Goal: Navigation & Orientation: Find specific page/section

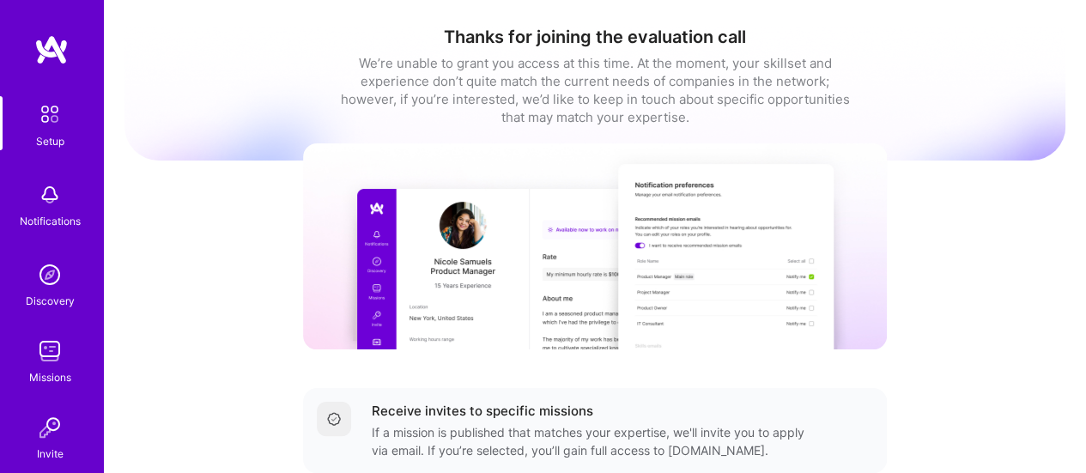
click at [31, 370] on div "Missions" at bounding box center [50, 377] width 42 height 18
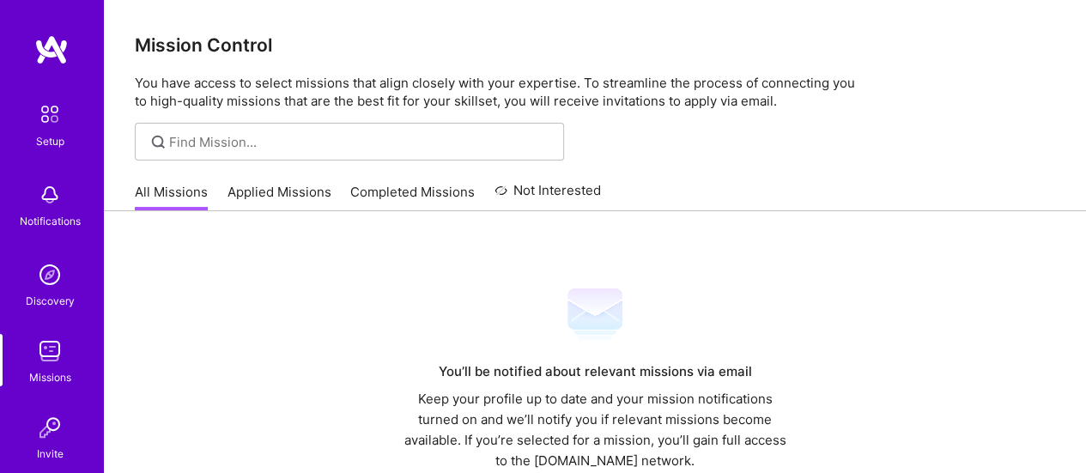
click at [268, 195] on link "Applied Missions" at bounding box center [280, 197] width 104 height 28
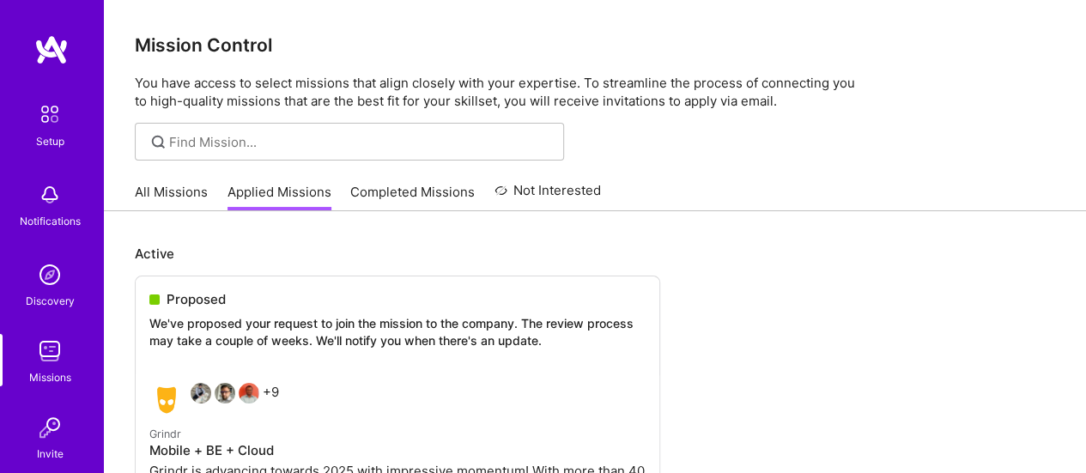
click at [440, 193] on link "Completed Missions" at bounding box center [412, 197] width 125 height 28
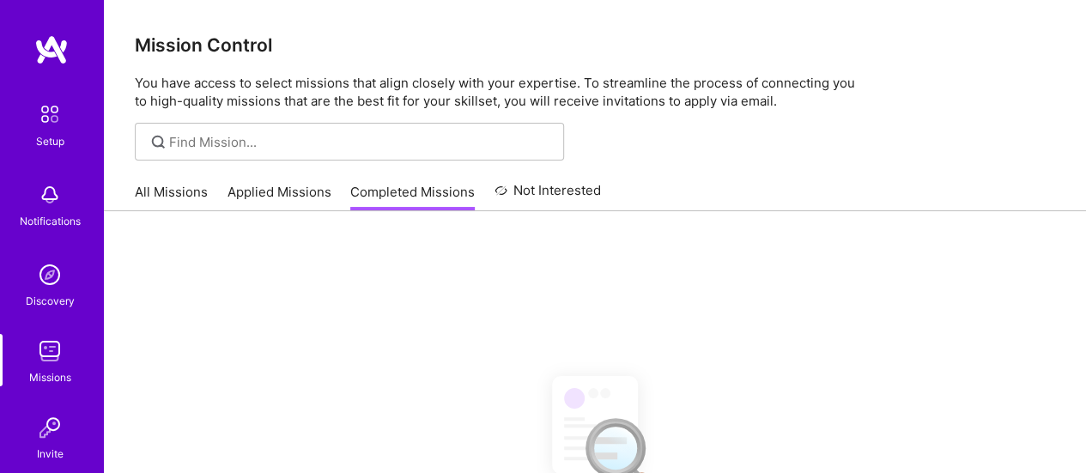
click at [46, 125] on img at bounding box center [50, 114] width 36 height 36
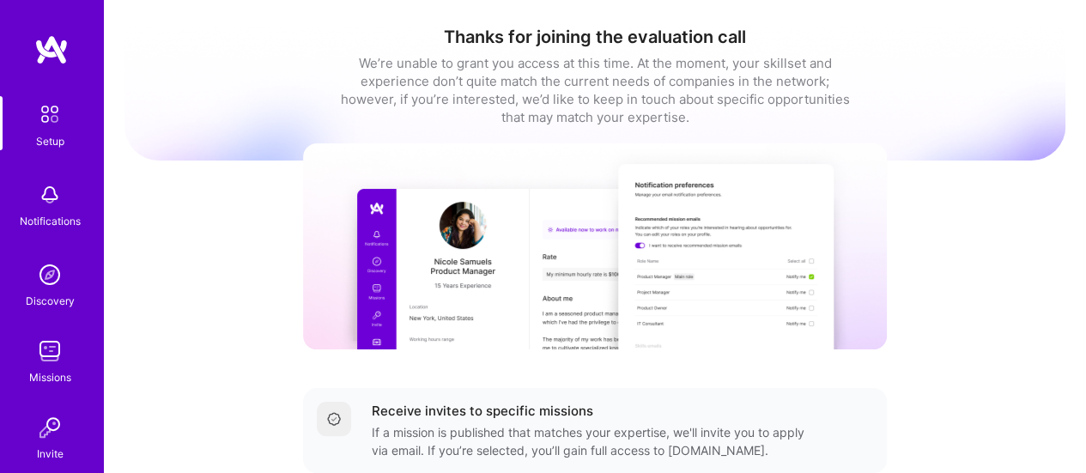
scroll to position [192, 0]
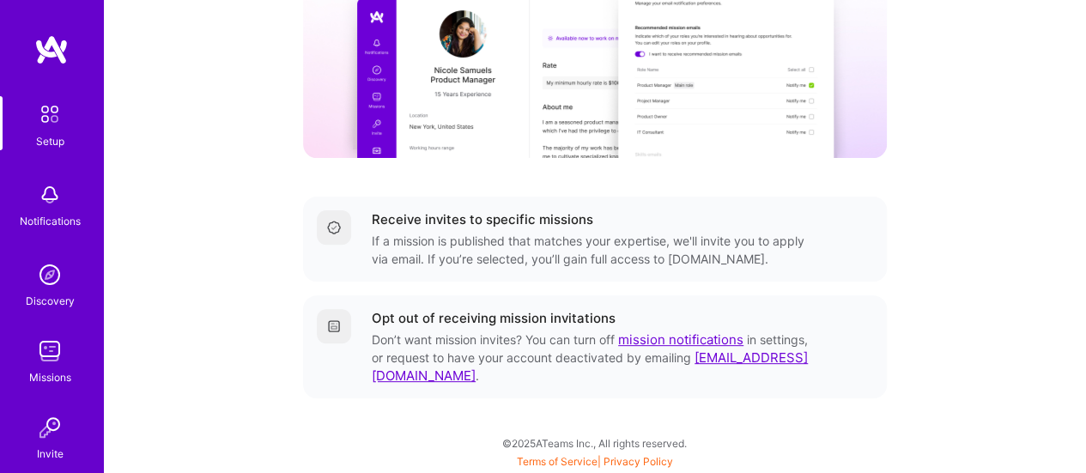
click at [487, 238] on div "If a mission is published that matches your expertise, we'll invite you to appl…" at bounding box center [592, 250] width 440 height 36
click at [61, 125] on link "Setup" at bounding box center [50, 123] width 106 height 54
click at [42, 124] on img at bounding box center [50, 114] width 36 height 36
click at [53, 210] on img at bounding box center [50, 195] width 34 height 34
click at [47, 281] on img at bounding box center [50, 275] width 34 height 34
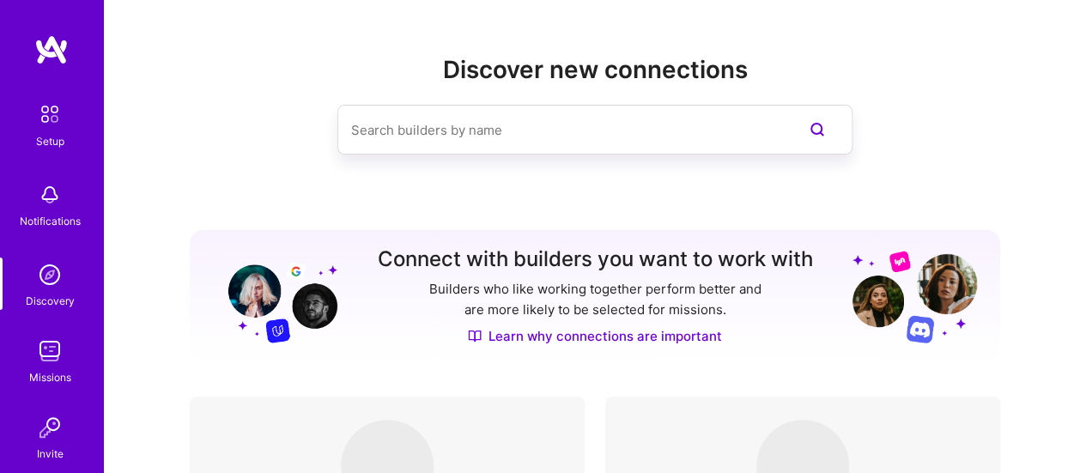
click at [41, 108] on img at bounding box center [50, 114] width 36 height 36
